Goal: Task Accomplishment & Management: Manage account settings

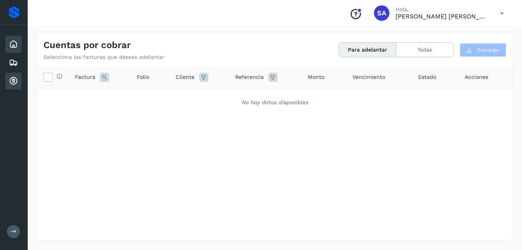
click at [15, 44] on icon at bounding box center [13, 44] width 9 height 9
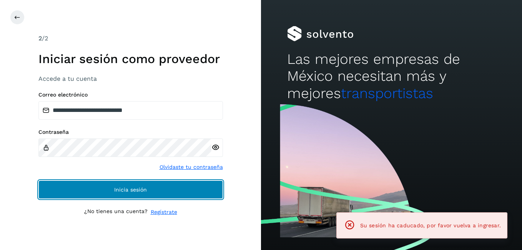
click at [108, 186] on button "Inicia sesión" at bounding box center [130, 189] width 184 height 18
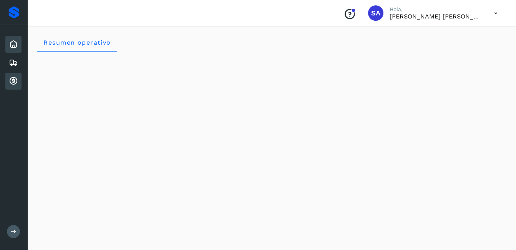
click at [15, 80] on icon at bounding box center [13, 80] width 9 height 9
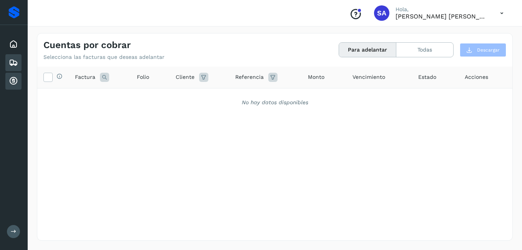
click at [12, 60] on icon at bounding box center [13, 62] width 9 height 9
click at [14, 82] on icon at bounding box center [13, 80] width 9 height 9
click at [15, 81] on icon at bounding box center [13, 80] width 9 height 9
click at [12, 65] on icon at bounding box center [13, 62] width 9 height 9
click at [14, 81] on icon at bounding box center [13, 80] width 9 height 9
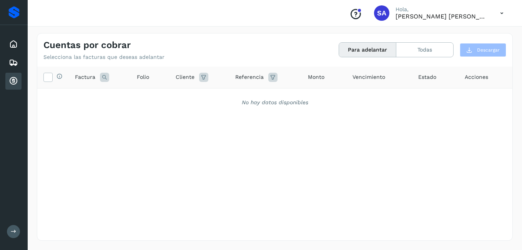
click at [14, 81] on icon at bounding box center [13, 80] width 9 height 9
click at [15, 45] on icon at bounding box center [13, 44] width 9 height 9
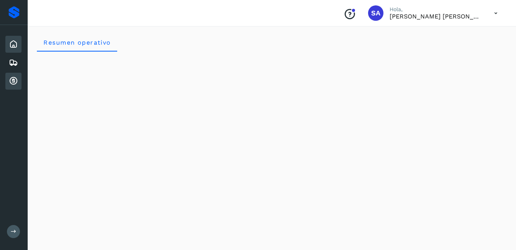
click at [17, 81] on icon at bounding box center [13, 80] width 9 height 9
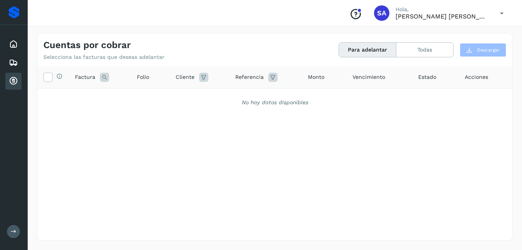
click at [14, 80] on icon at bounding box center [13, 80] width 9 height 9
